Goal: Communication & Community: Answer question/provide support

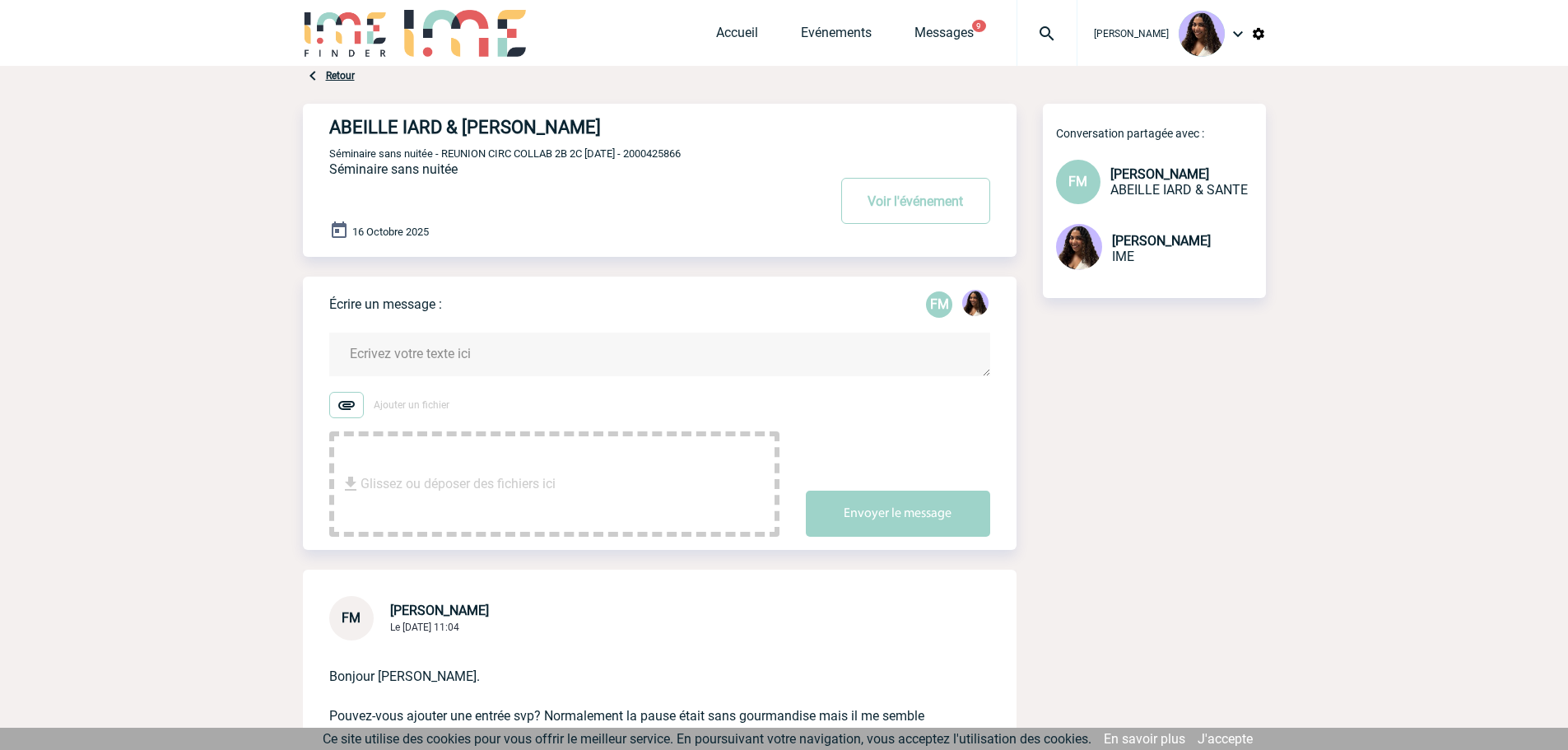
drag, startPoint x: 716, startPoint y: 159, endPoint x: 654, endPoint y: 159, distance: 62.0
click at [654, 159] on p "Séminaire sans nuitée - REUNION CIRC COLLAB 2B 2C 16/10/2025 - 2000425866" at bounding box center [576, 153] width 494 height 13
copy span "2000425866"
click at [718, 28] on link "Accueil" at bounding box center [737, 36] width 42 height 23
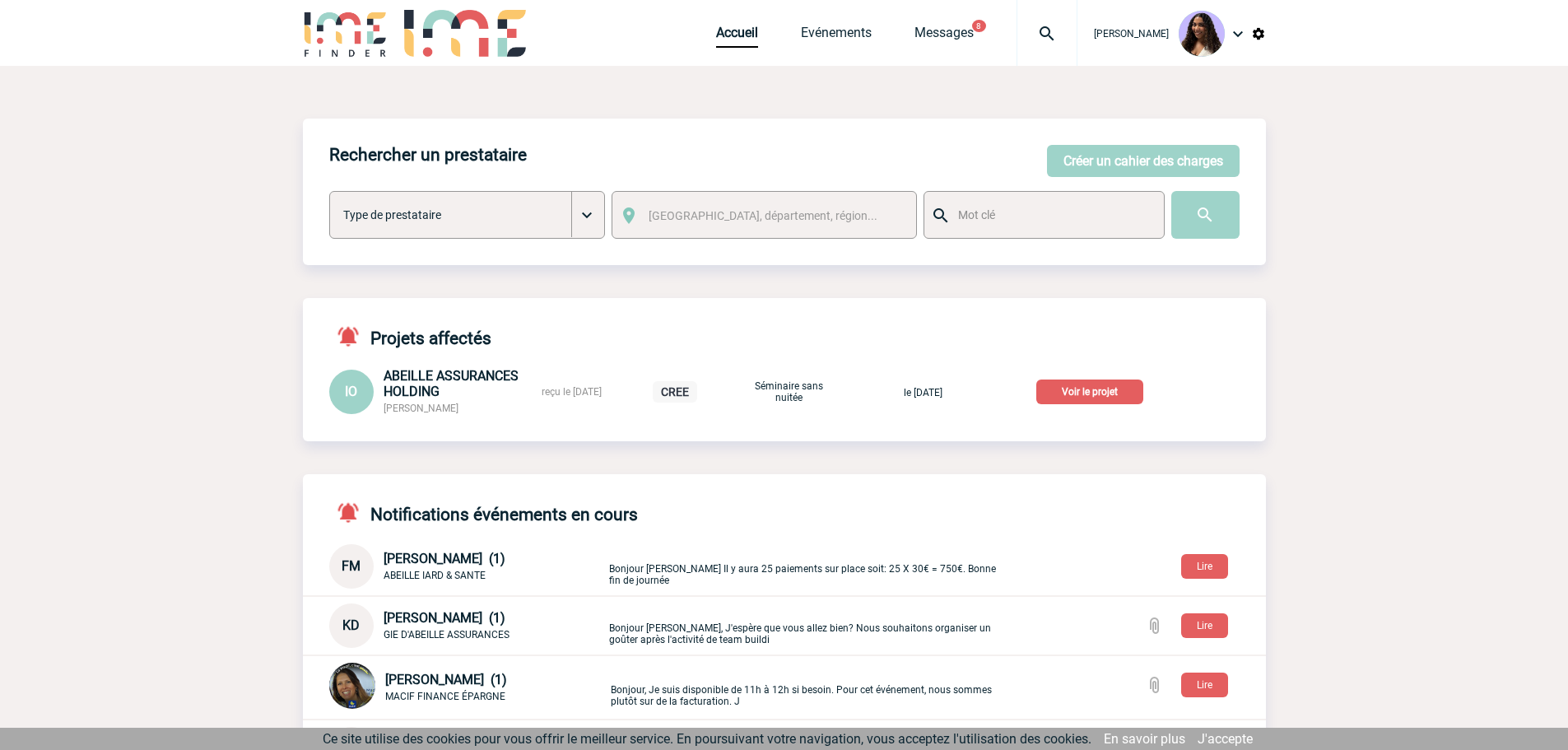
click at [1025, 34] on img at bounding box center [1047, 34] width 59 height 20
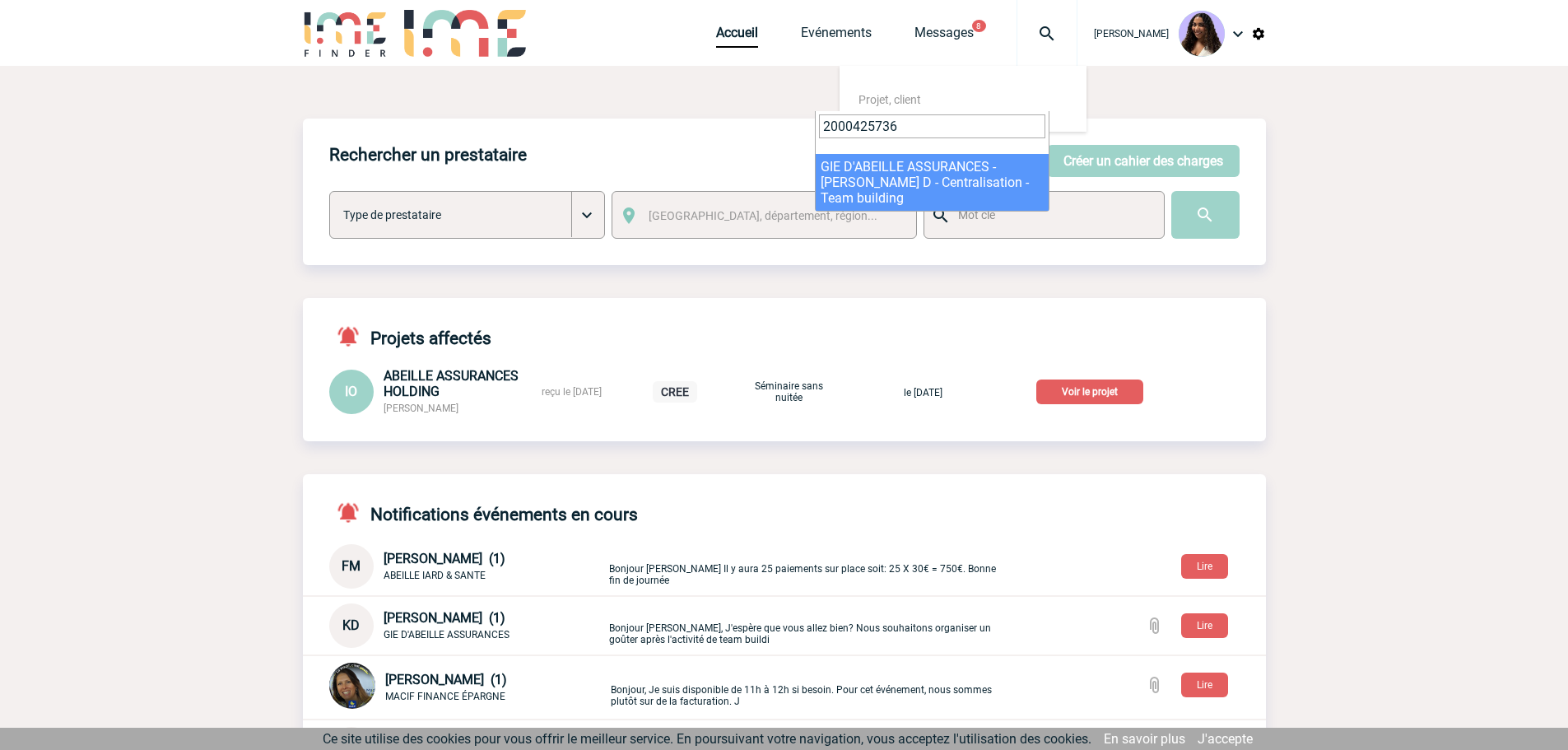
type input "2000425736"
select select "25237"
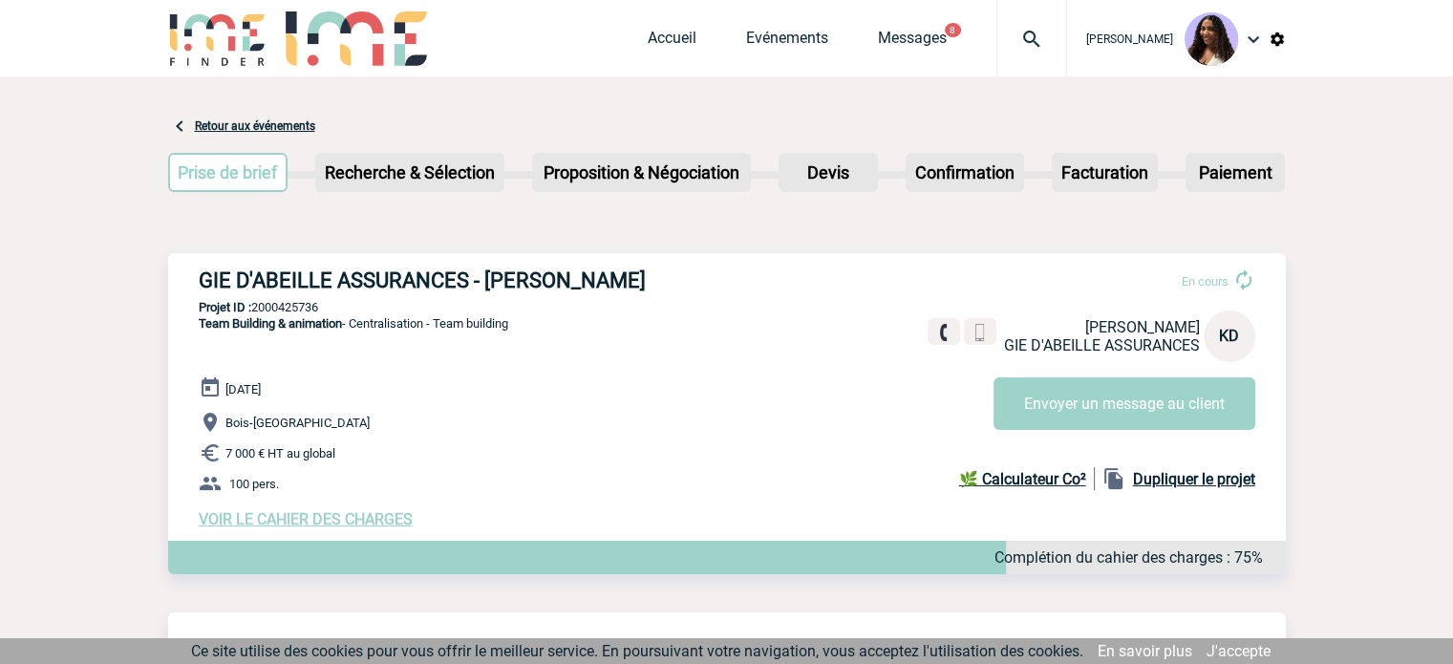
click at [251, 311] on p "Projet ID : 2000425736" at bounding box center [727, 307] width 1118 height 14
click at [282, 303] on p "Projet ID : 2000425736" at bounding box center [727, 307] width 1118 height 14
copy p "2000425736"
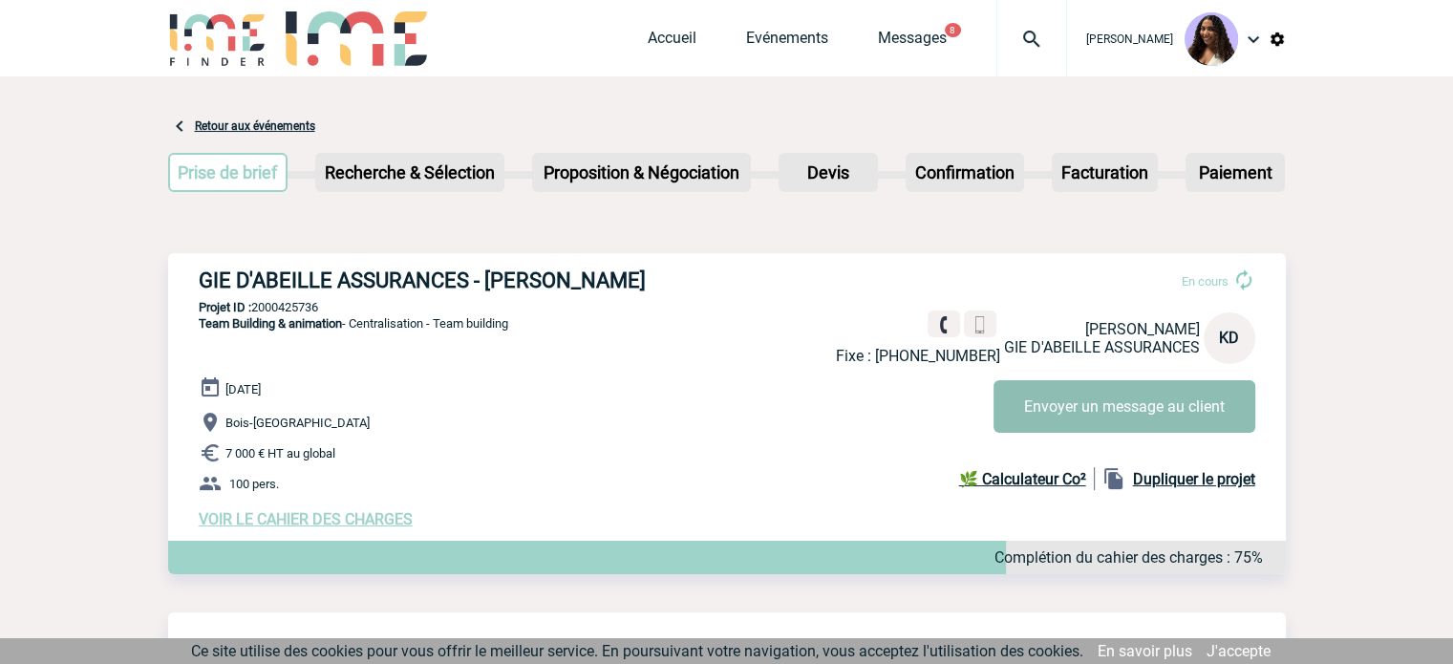
click at [1034, 403] on button "Envoyer un message au client" at bounding box center [1124, 406] width 262 height 53
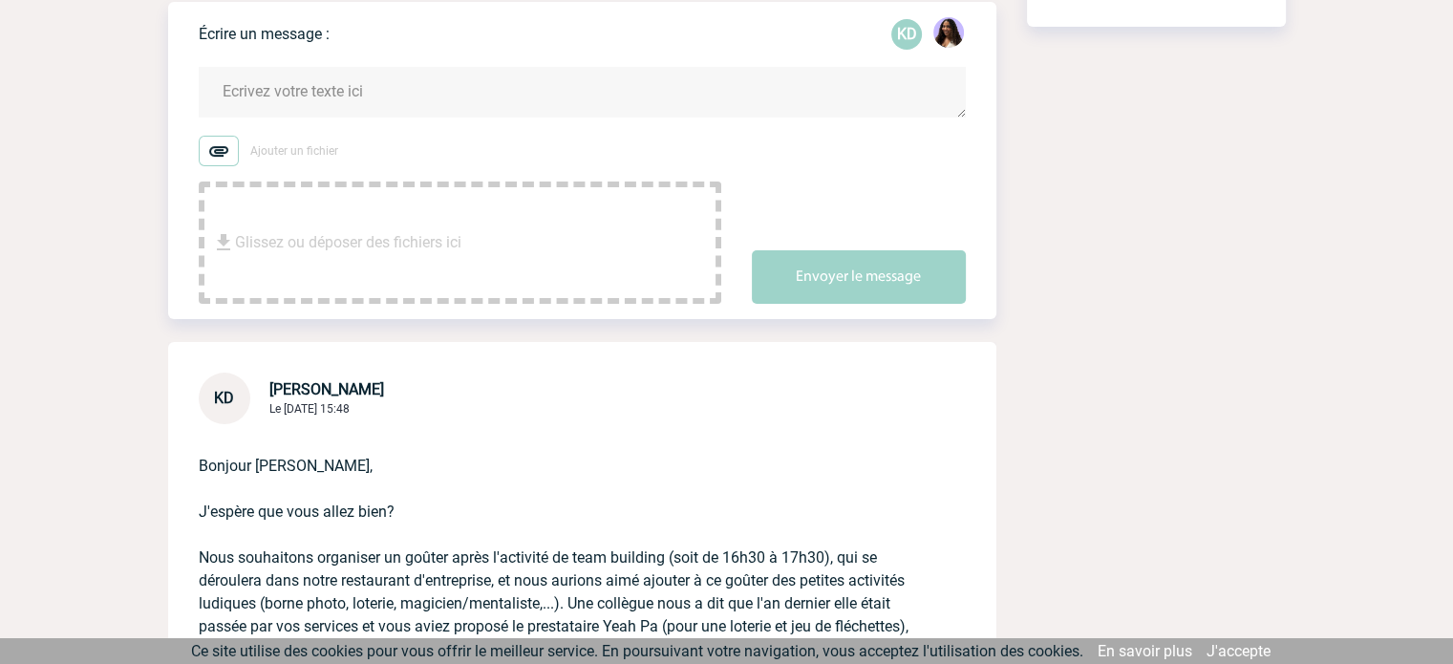
scroll to position [318, 0]
click at [438, 96] on textarea at bounding box center [582, 93] width 767 height 51
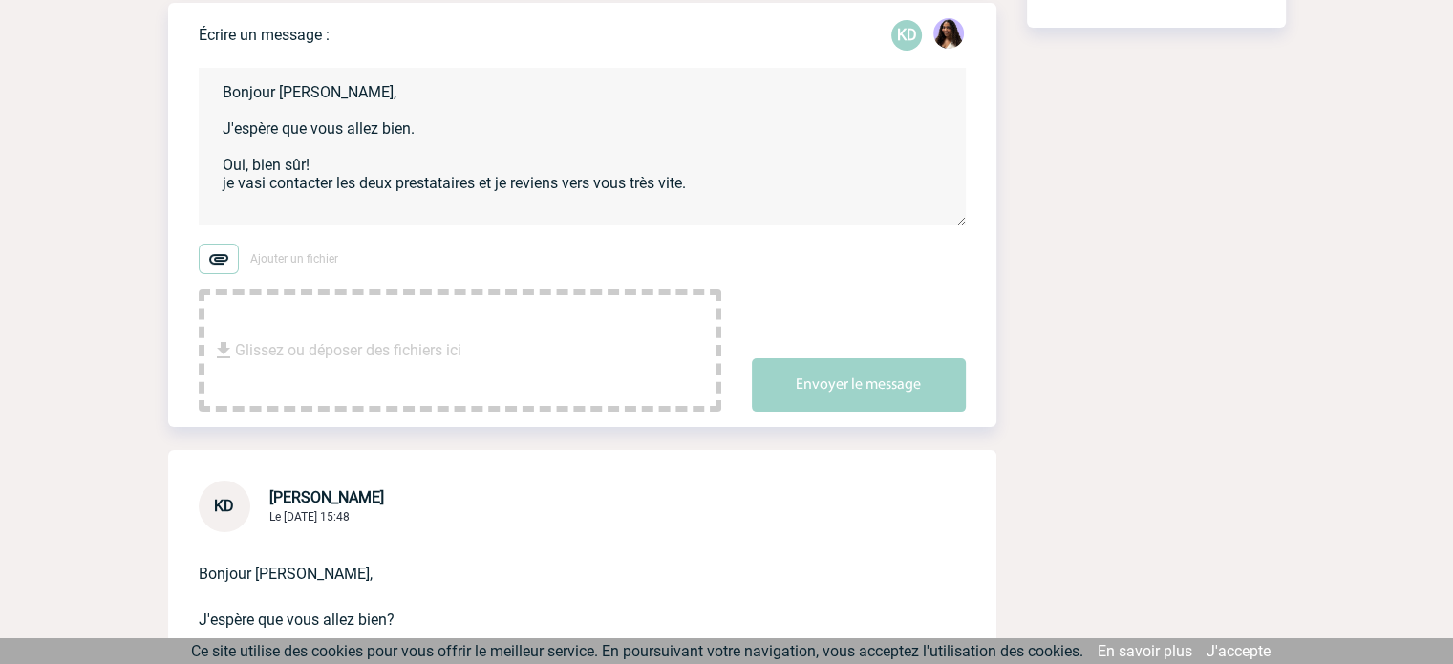
scroll to position [4, 0]
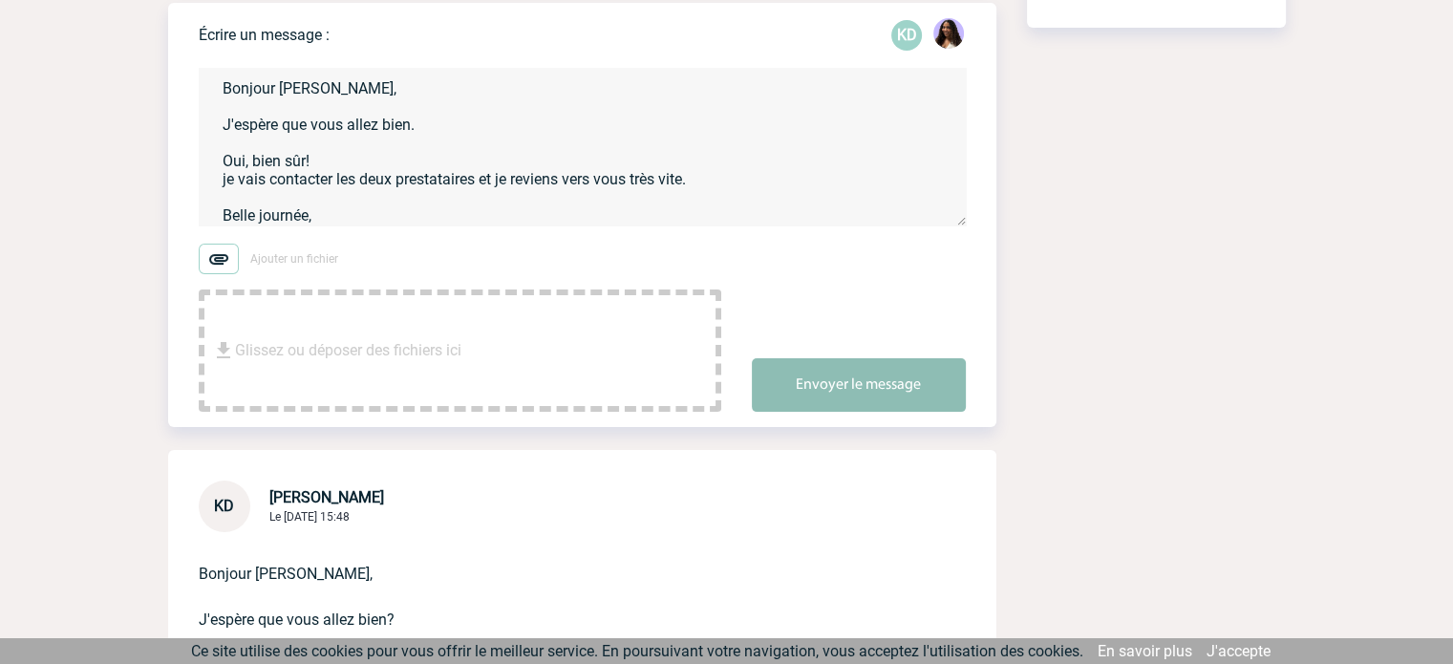
type textarea "Bonjour Kristell, J'espère que vous allez bien. Oui, bien sûr! je vais contacte…"
click at [837, 376] on button "Envoyer le message" at bounding box center [859, 384] width 214 height 53
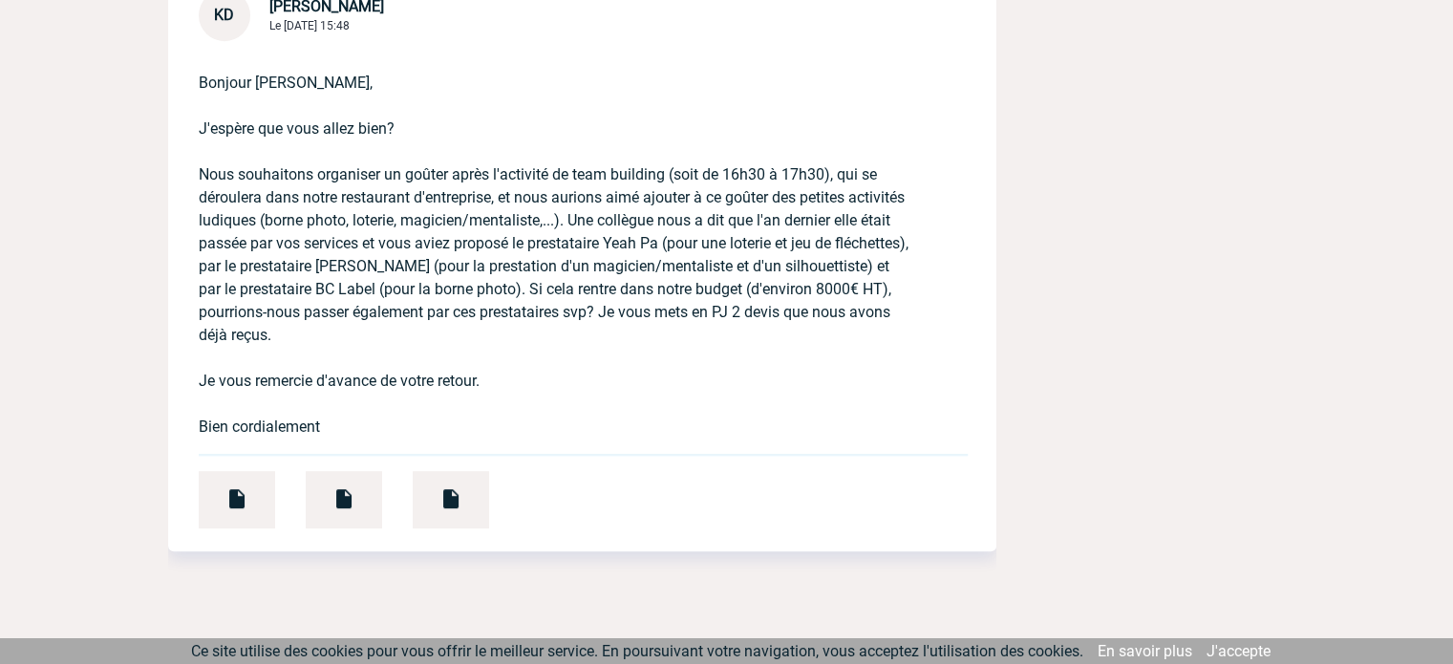
scroll to position [1229, 0]
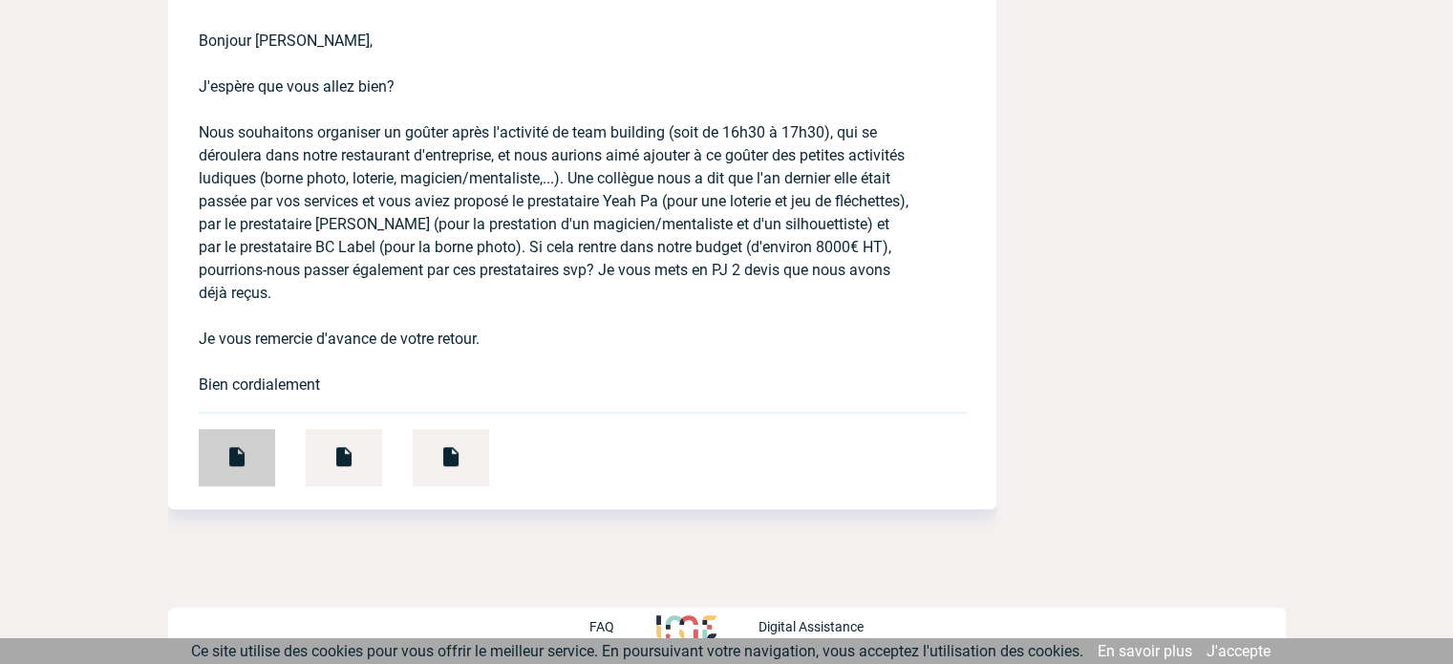
click at [226, 451] on img at bounding box center [236, 456] width 23 height 23
click at [329, 446] on div at bounding box center [344, 457] width 76 height 57
click at [452, 442] on div at bounding box center [451, 457] width 76 height 57
